Goal: Find specific page/section: Find specific page/section

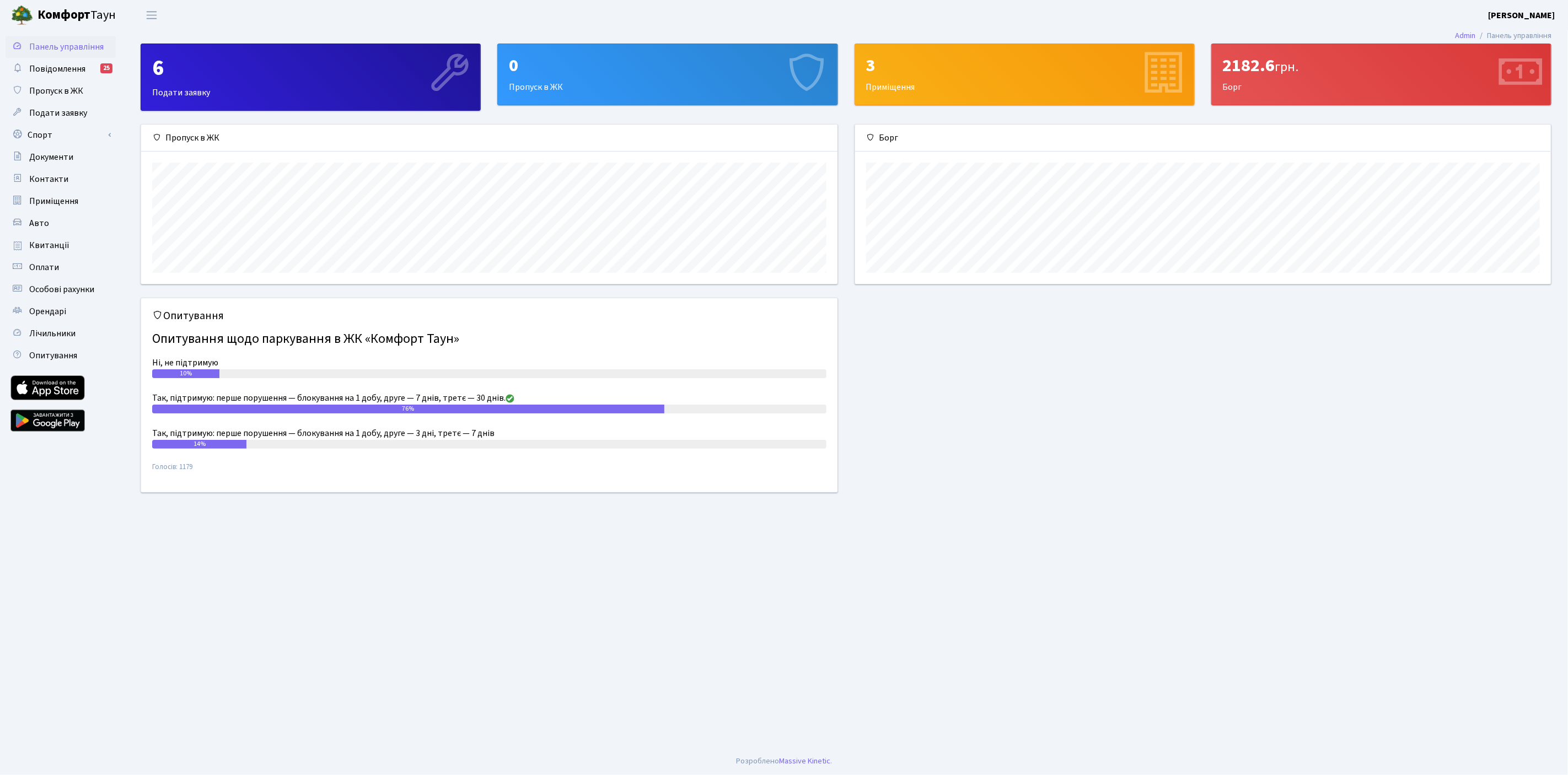
scroll to position [159, 696]
click at [65, 112] on span "Подати заявку" at bounding box center [58, 113] width 58 height 12
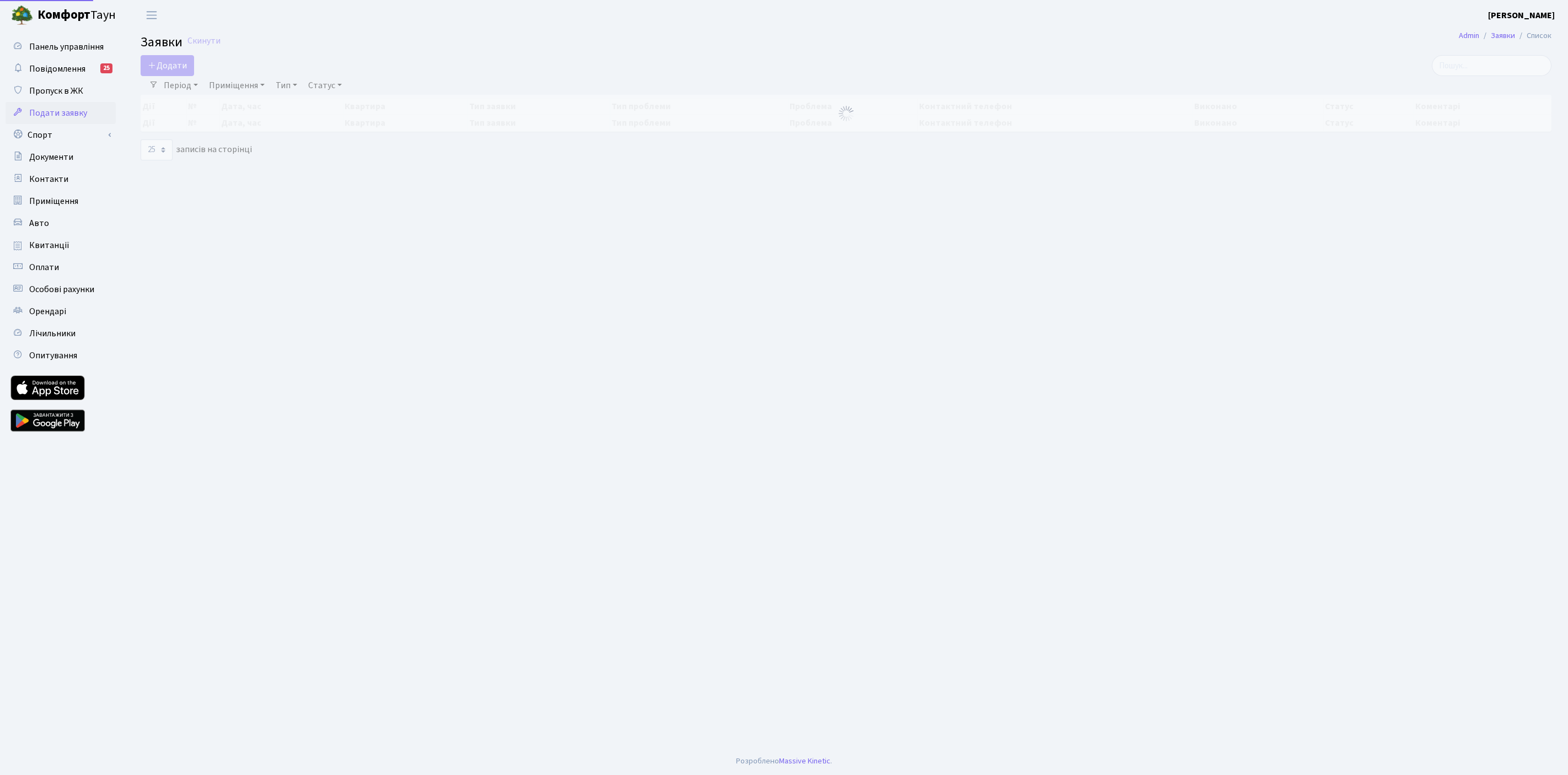
select select "25"
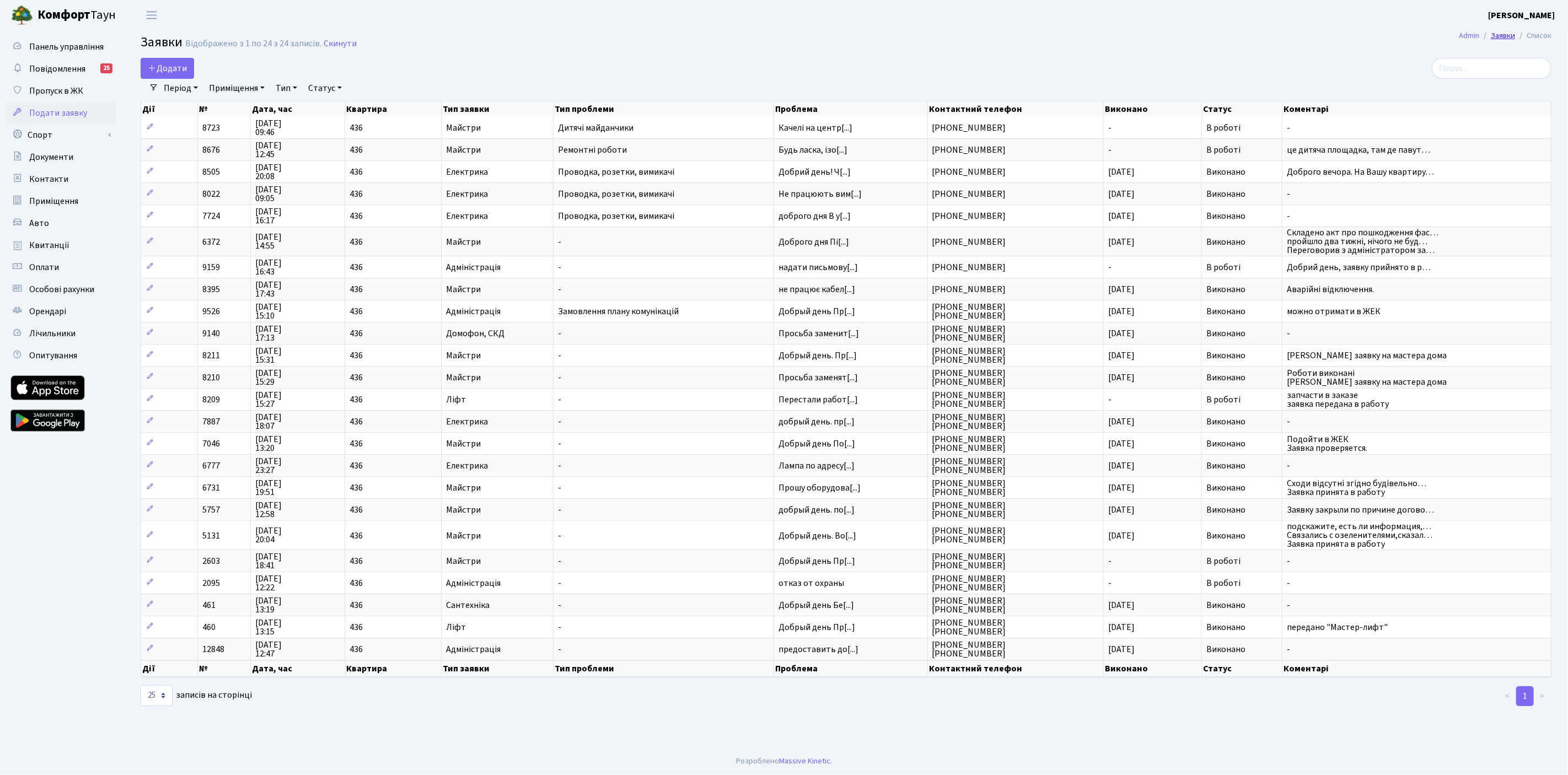
click at [1502, 33] on link "Заявки" at bounding box center [1502, 35] width 24 height 11
select select "25"
